Goal: Task Accomplishment & Management: Complete application form

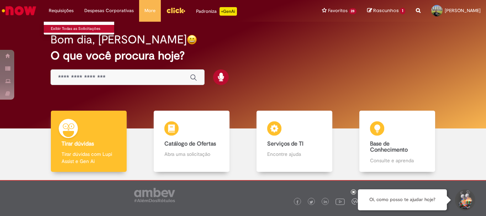
click at [68, 26] on link "Exibir Todas as Solicitações" at bounding box center [83, 29] width 78 height 8
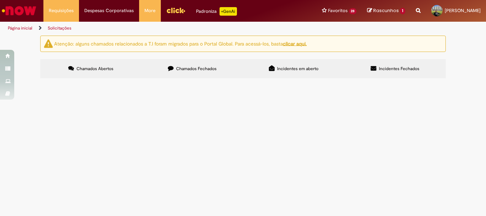
click at [192, 66] on span "Chamados Fechados" at bounding box center [196, 69] width 41 height 6
click at [0, 0] on span "Dúvidas Comite de Gente Supply" at bounding box center [0, 0] width 0 height 0
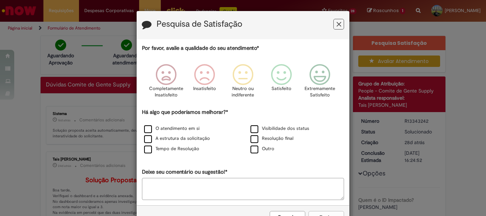
click at [337, 24] on icon "Feedback" at bounding box center [339, 24] width 5 height 7
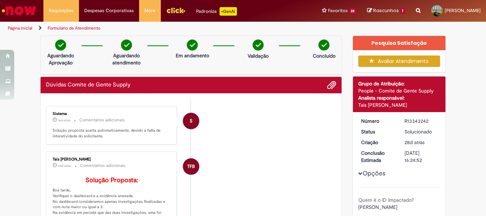
click at [387, 60] on button "Avaliar Atendimento" at bounding box center [399, 60] width 82 height 11
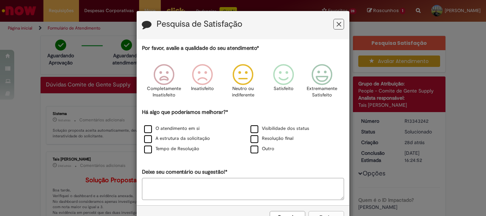
click at [242, 72] on icon "Feedback" at bounding box center [243, 74] width 27 height 21
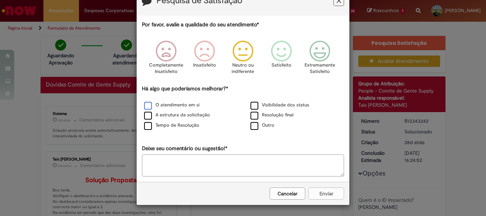
click at [147, 104] on label "O atendimento em si" at bounding box center [171, 105] width 55 height 7
click at [252, 116] on label "Resolução final" at bounding box center [271, 115] width 43 height 7
click at [144, 126] on label "Tempo de Resolução" at bounding box center [171, 125] width 55 height 7
drag, startPoint x: 326, startPoint y: 194, endPoint x: 221, endPoint y: 165, distance: 109.1
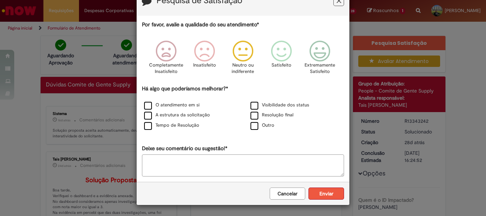
click at [325, 194] on button "Enviar" at bounding box center [326, 193] width 36 height 12
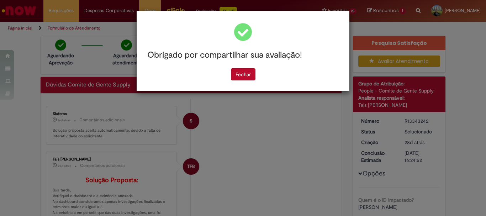
scroll to position [0, 0]
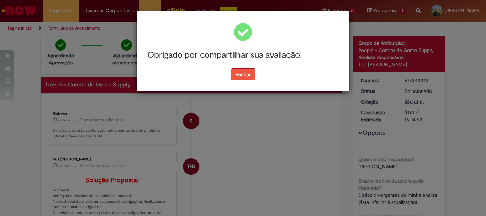
click at [235, 76] on button "Fechar" at bounding box center [243, 74] width 25 height 12
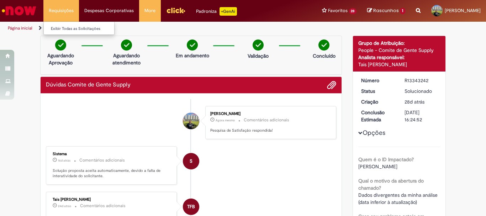
click at [53, 12] on li "Requisições Exibir Todas as Solicitações" at bounding box center [61, 10] width 36 height 21
click at [60, 28] on link "Exibir Todas as Solicitações" at bounding box center [83, 29] width 78 height 8
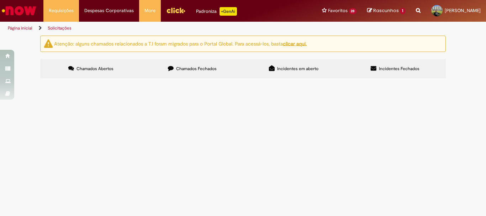
click at [181, 72] on label "Chamados Fechados" at bounding box center [192, 68] width 101 height 19
click at [0, 0] on span "R13343256" at bounding box center [0, 0] width 0 height 0
click at [0, 0] on span "Solucionado" at bounding box center [0, 0] width 0 height 0
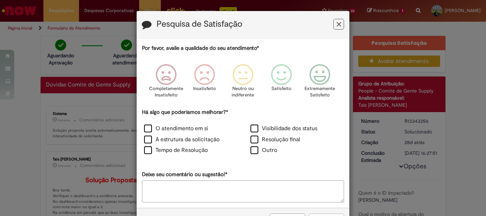
click at [337, 25] on icon "Feedback" at bounding box center [339, 24] width 5 height 7
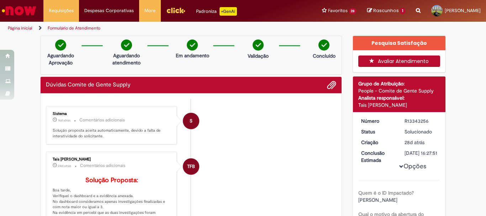
click at [411, 60] on button "Avaliar Atendimento" at bounding box center [399, 60] width 82 height 11
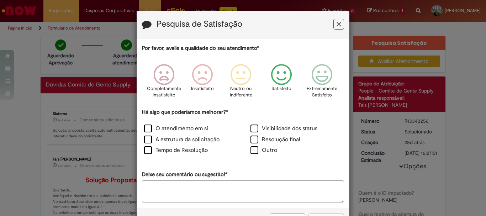
click at [281, 77] on icon "Feedback" at bounding box center [281, 74] width 27 height 21
click at [253, 126] on label "Visibilidade dos status" at bounding box center [283, 129] width 67 height 8
click at [254, 137] on label "Resolução final" at bounding box center [275, 140] width 50 height 8
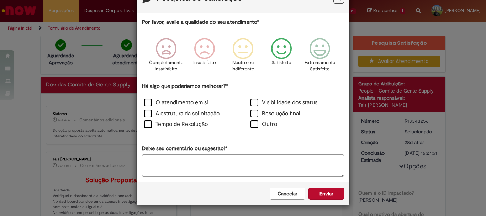
click at [325, 194] on button "Enviar" at bounding box center [326, 193] width 36 height 12
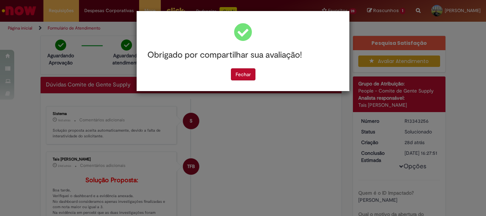
scroll to position [0, 0]
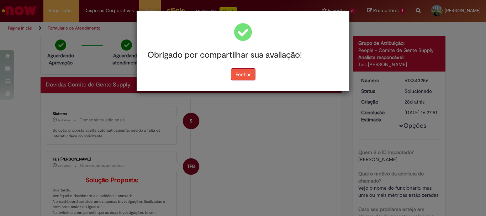
click at [236, 79] on button "Fechar" at bounding box center [243, 74] width 25 height 12
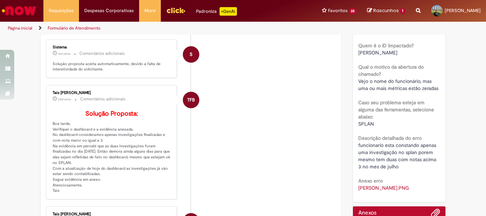
scroll to position [36, 0]
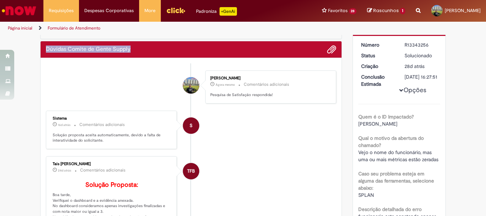
drag, startPoint x: 134, startPoint y: 48, endPoint x: 42, endPoint y: 51, distance: 92.2
click at [42, 51] on div "Dúvidas Comite de Gente Supply" at bounding box center [191, 49] width 301 height 17
copy h2 "Dúvidas Comite de Gente Supply"
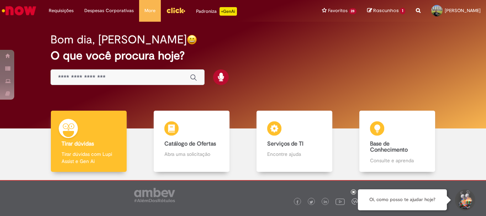
click at [89, 79] on input "Basta digitar aqui" at bounding box center [120, 78] width 125 height 8
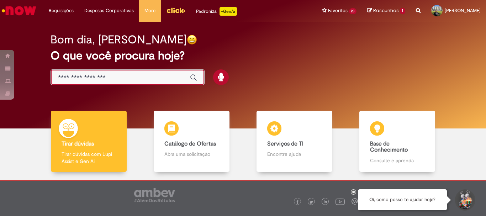
paste input "**********"
type input "**********"
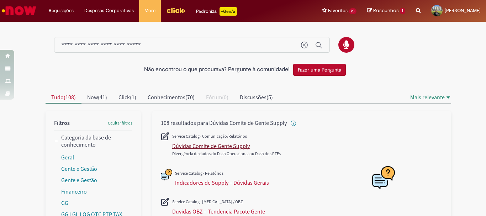
click at [215, 149] on div "Dúvidas Comite de Gente Supply" at bounding box center [211, 145] width 78 height 7
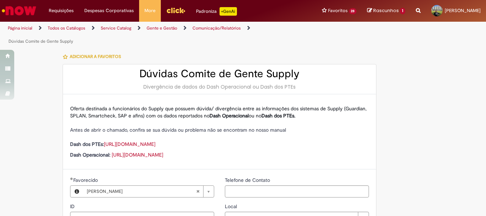
type input "********"
type input "**********"
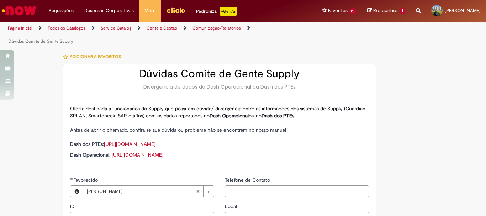
type input "****"
type input "**********"
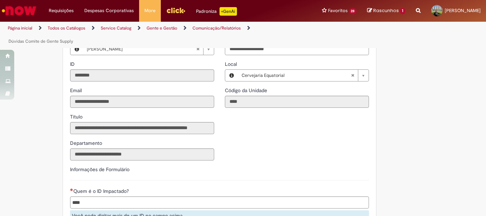
scroll to position [249, 0]
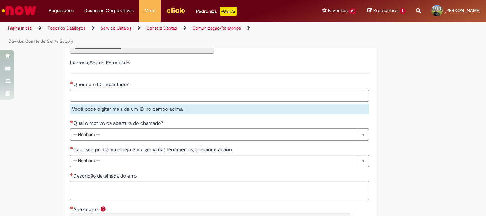
click at [89, 94] on input "Quem é o ID Impactado?" at bounding box center [234, 95] width 328 height 11
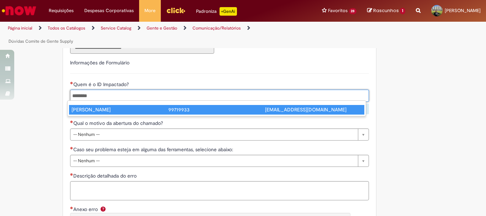
type input "********"
type input "**********"
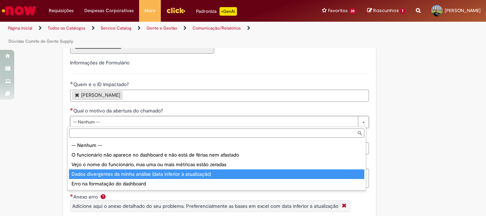
type input "**********"
select select "**********"
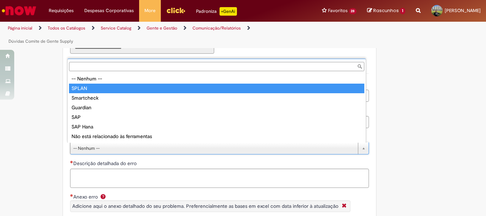
type input "*****"
select select "*****"
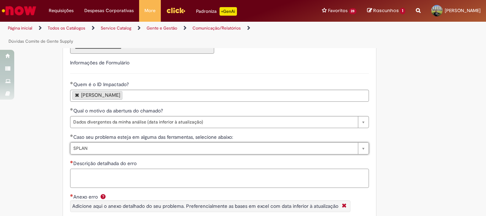
click at [108, 176] on textarea "Descrição detalhada do erro" at bounding box center [219, 178] width 299 height 19
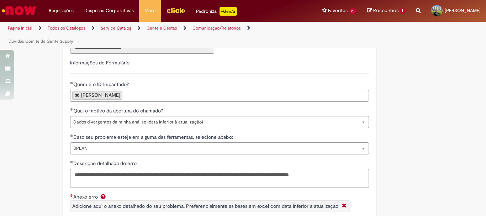
click at [180, 173] on textarea "**********" at bounding box center [219, 178] width 299 height 19
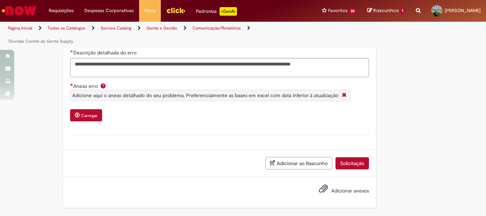
click at [83, 116] on small "Carregar" at bounding box center [89, 116] width 16 height 6
drag, startPoint x: 184, startPoint y: 64, endPoint x: 188, endPoint y: 69, distance: 6.1
click at [184, 64] on textarea "**********" at bounding box center [219, 67] width 299 height 19
click at [180, 66] on textarea "**********" at bounding box center [219, 67] width 299 height 19
type textarea "**********"
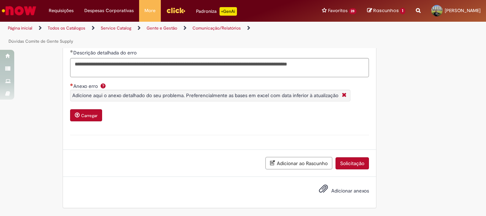
click at [197, 133] on div "Anexo(s)" at bounding box center [219, 135] width 309 height 15
click at [93, 117] on small "Carregar" at bounding box center [89, 116] width 16 height 6
click at [342, 189] on span "Adicionar anexos" at bounding box center [350, 190] width 38 height 6
click at [0, 0] on input "Adicionar anexos" at bounding box center [0, 0] width 0 height 0
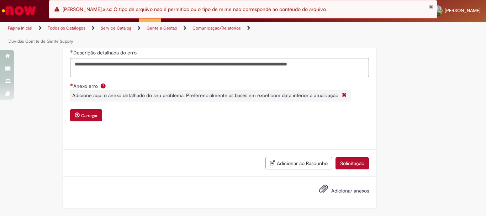
click at [351, 161] on button "Solicitação" at bounding box center [351, 163] width 33 height 12
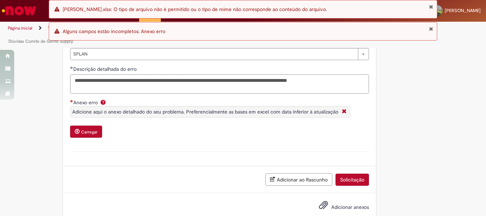
click at [173, 80] on textarea "**********" at bounding box center [219, 83] width 299 height 19
click at [429, 7] on button "Fechar Notificação" at bounding box center [431, 7] width 5 height 6
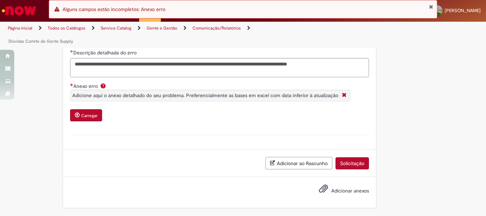
click at [346, 161] on button "Solicitação" at bounding box center [351, 163] width 33 height 12
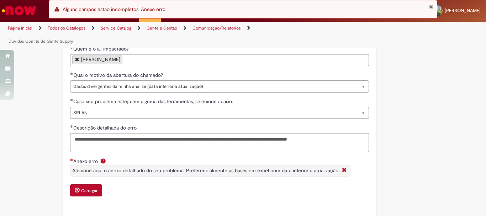
scroll to position [320, 0]
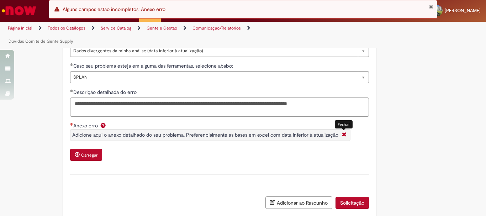
click at [341, 133] on icon "Fechar More information Por question_anexo_erro" at bounding box center [344, 134] width 8 height 7
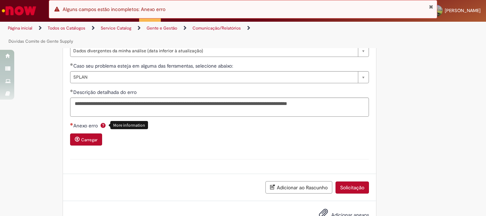
scroll to position [344, 0]
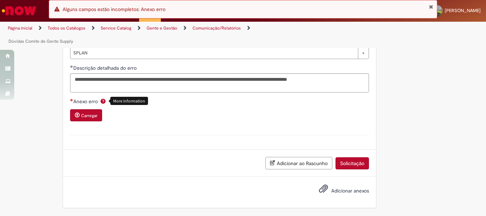
click at [341, 191] on span "Adicionar anexos" at bounding box center [350, 190] width 38 height 6
click at [0, 0] on input "Adicionar anexos" at bounding box center [0, 0] width 0 height 0
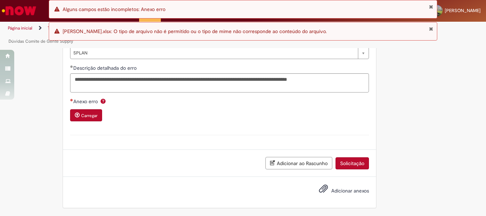
click at [432, 28] on button "Fechar Notificação" at bounding box center [431, 29] width 5 height 6
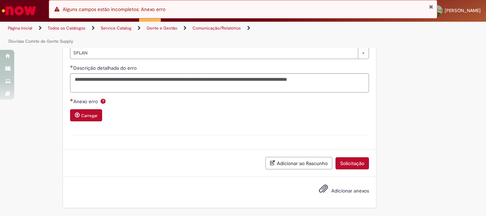
click at [88, 117] on small "Carregar" at bounding box center [89, 116] width 16 height 6
click at [100, 101] on span "Ajuda para Anexo erro" at bounding box center [103, 101] width 9 height 6
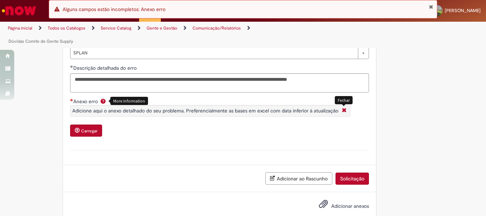
click at [340, 111] on icon "Fechar More information Por question_anexo_erro" at bounding box center [344, 110] width 8 height 7
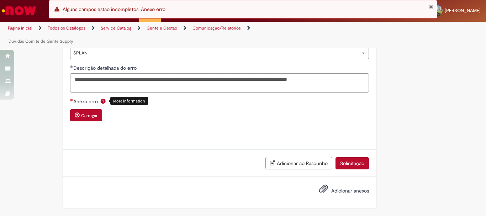
click at [81, 117] on small "Carregar" at bounding box center [89, 116] width 16 height 6
click at [345, 161] on button "Solicitação" at bounding box center [351, 163] width 33 height 12
click at [90, 116] on small "Carregar" at bounding box center [89, 116] width 16 height 6
click at [81, 117] on small "Carregar" at bounding box center [89, 116] width 16 height 6
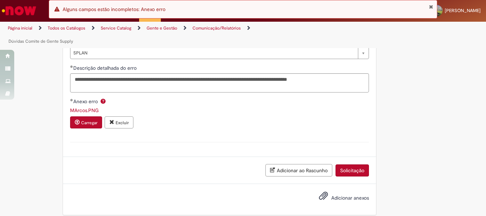
click at [346, 174] on button "Solicitação" at bounding box center [351, 170] width 33 height 12
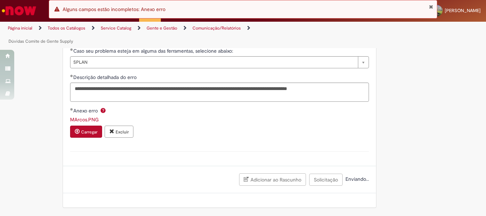
scroll to position [335, 0]
click at [432, 9] on button "Fechar Notificação" at bounding box center [431, 7] width 5 height 6
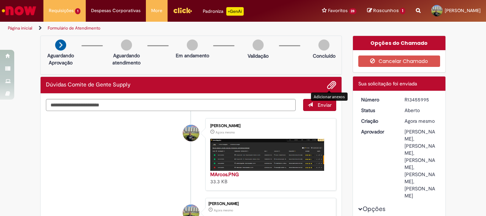
click at [329, 83] on span "Adicionar anexos" at bounding box center [331, 85] width 9 height 9
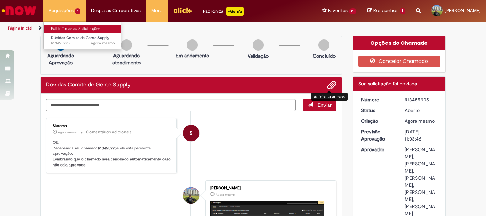
click at [69, 27] on link "Exibir Todas as Solicitações" at bounding box center [83, 29] width 78 height 8
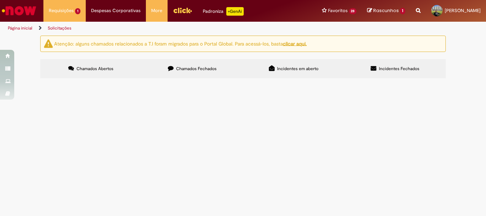
click at [185, 68] on span "Chamados Fechados" at bounding box center [196, 69] width 41 height 6
click at [0, 0] on span "R13343256" at bounding box center [0, 0] width 0 height 0
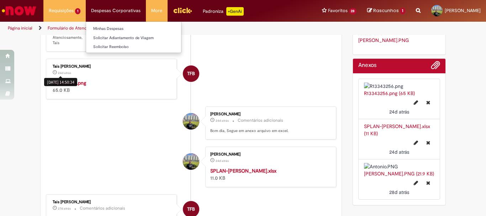
scroll to position [148, 0]
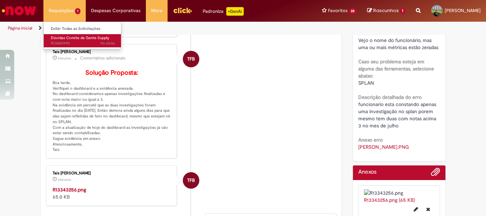
click at [68, 39] on span "Dúvidas Comite de Gente Supply" at bounding box center [80, 37] width 58 height 5
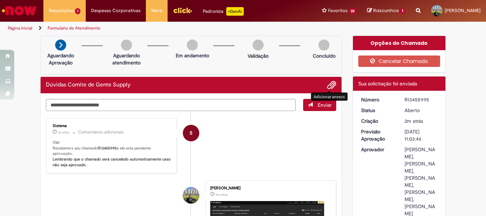
click at [332, 87] on span "Adicionar anexos" at bounding box center [331, 85] width 9 height 9
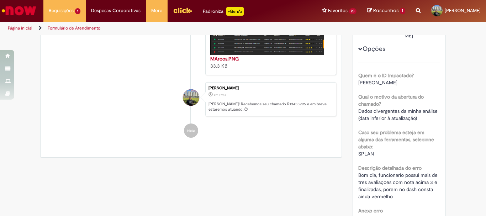
scroll to position [271, 0]
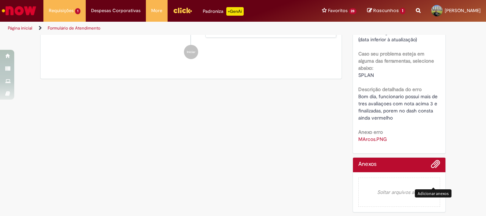
click at [433, 165] on span "Adicionar anexos" at bounding box center [435, 164] width 9 height 9
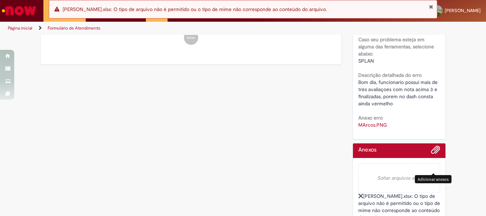
scroll to position [299, 0]
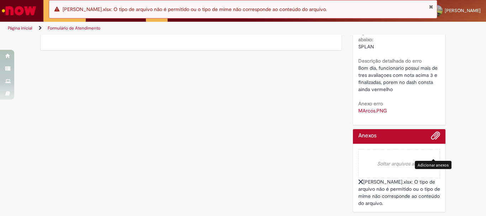
click at [433, 5] on button "Fechar Notificação" at bounding box center [431, 7] width 5 height 6
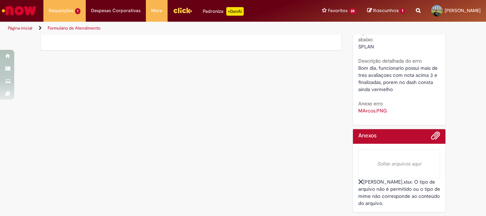
click at [358, 181] on div "Eduardo.xlsx: O tipo de arquivo não é permitido ou o tipo de mime não correspon…" at bounding box center [399, 192] width 82 height 28
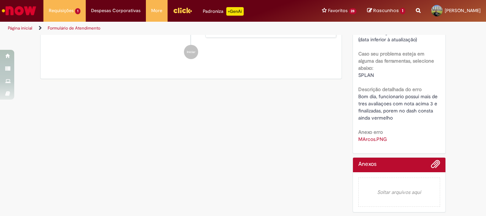
scroll to position [271, 0]
click at [401, 189] on em "Soltar arquivos aqui" at bounding box center [399, 192] width 82 height 29
click at [432, 165] on span "Adicionar anexos" at bounding box center [435, 164] width 9 height 9
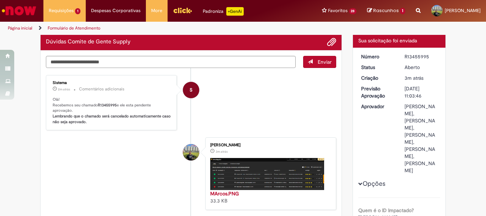
scroll to position [0, 0]
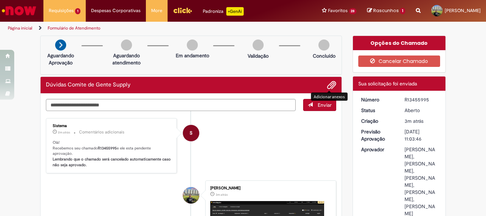
click at [327, 88] on span "Adicionar anexos" at bounding box center [331, 85] width 9 height 9
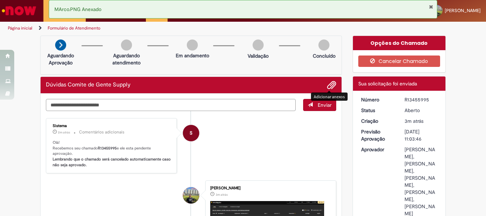
click at [179, 106] on textarea "Digite sua mensagem aqui..." at bounding box center [171, 105] width 250 height 12
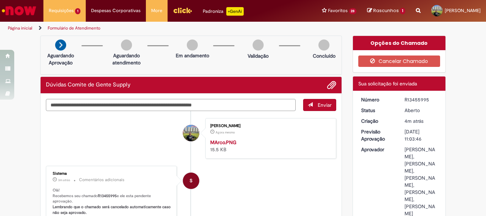
type textarea "**********"
